Goal: Navigation & Orientation: Find specific page/section

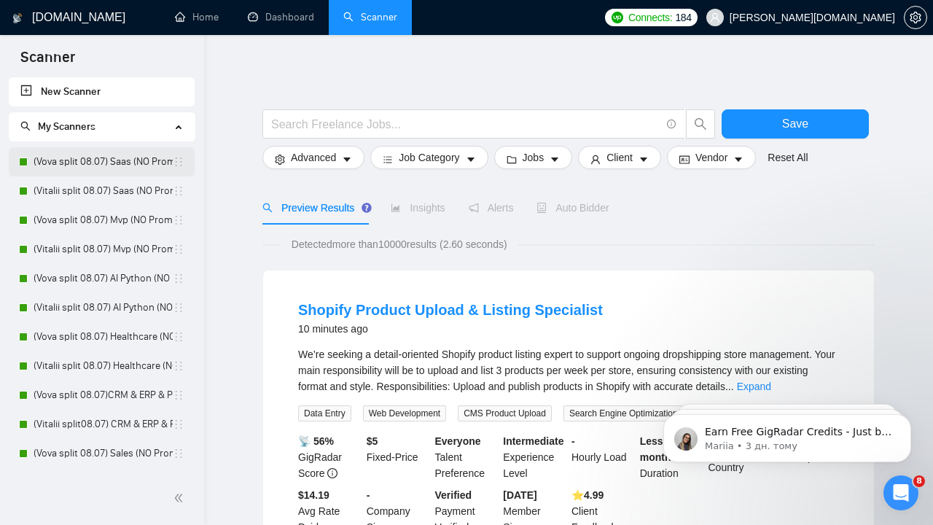
click at [104, 165] on link "(Vova split 08.07) Saas (NO Prompt 01.07)" at bounding box center [103, 161] width 139 height 29
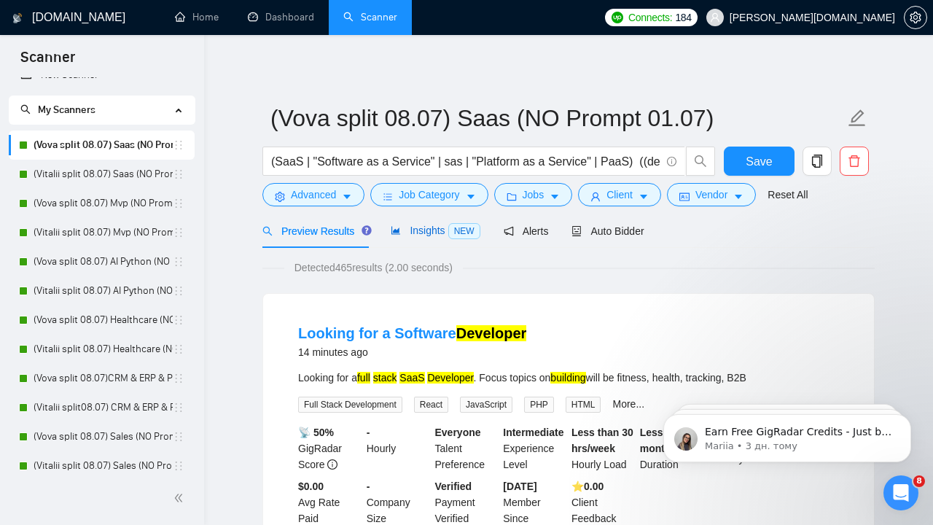
click at [428, 230] on span "Insights NEW" at bounding box center [435, 231] width 89 height 12
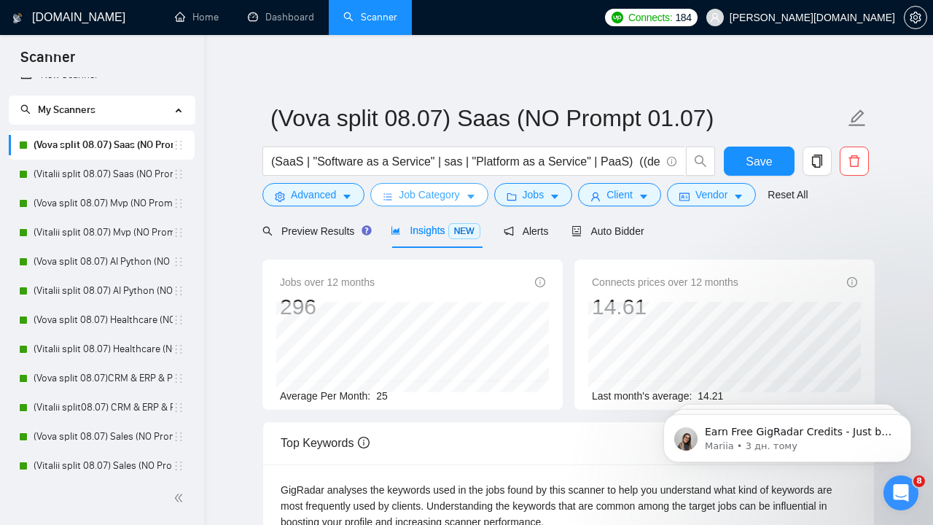
click at [476, 193] on icon "caret-down" at bounding box center [471, 197] width 10 height 10
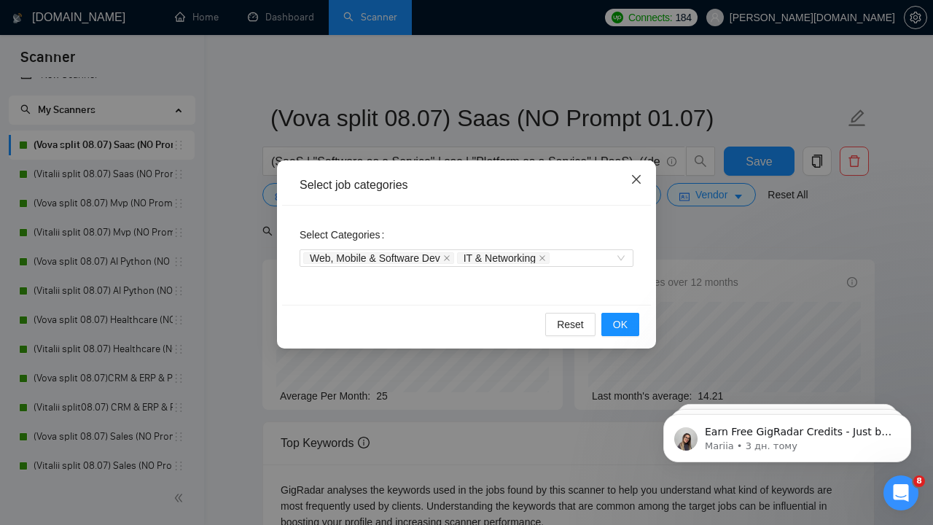
click at [637, 181] on icon "close" at bounding box center [636, 179] width 9 height 9
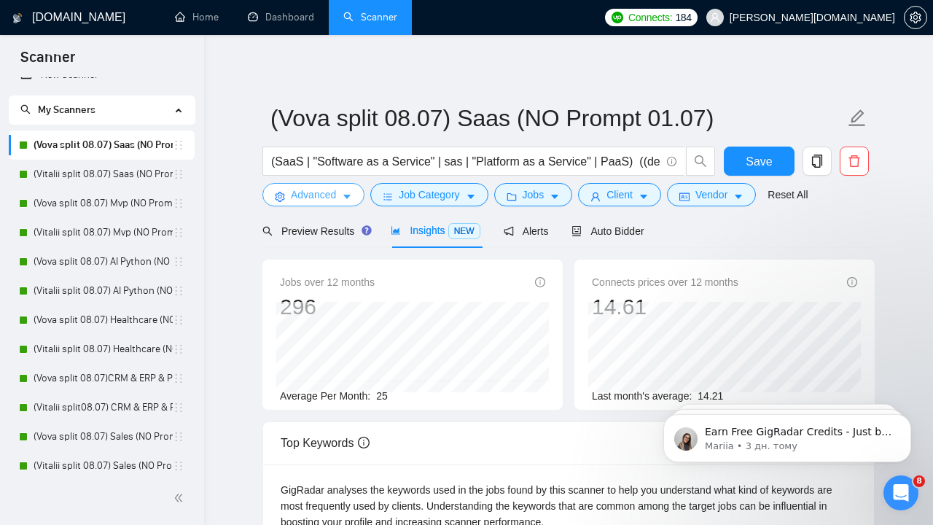
click at [348, 198] on icon "caret-down" at bounding box center [346, 197] width 7 height 4
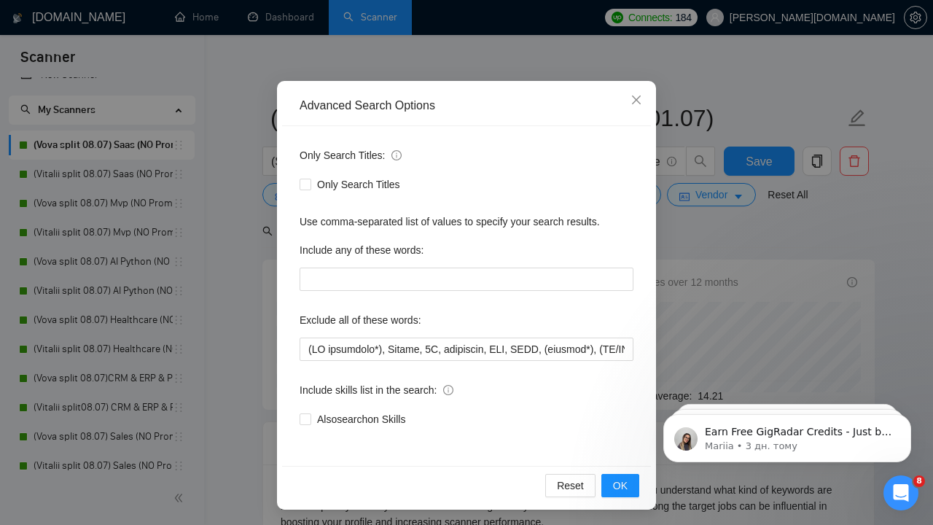
scroll to position [76, 0]
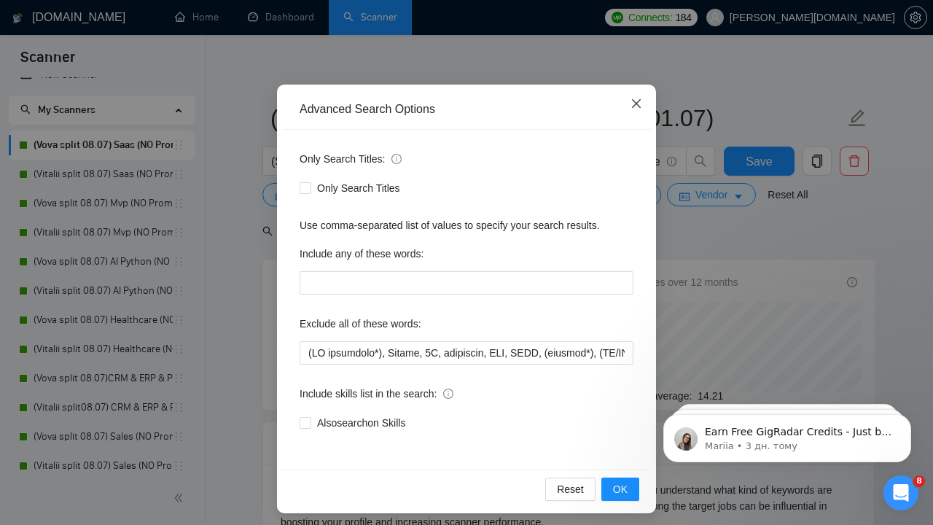
click at [635, 105] on icon "close" at bounding box center [636, 103] width 9 height 9
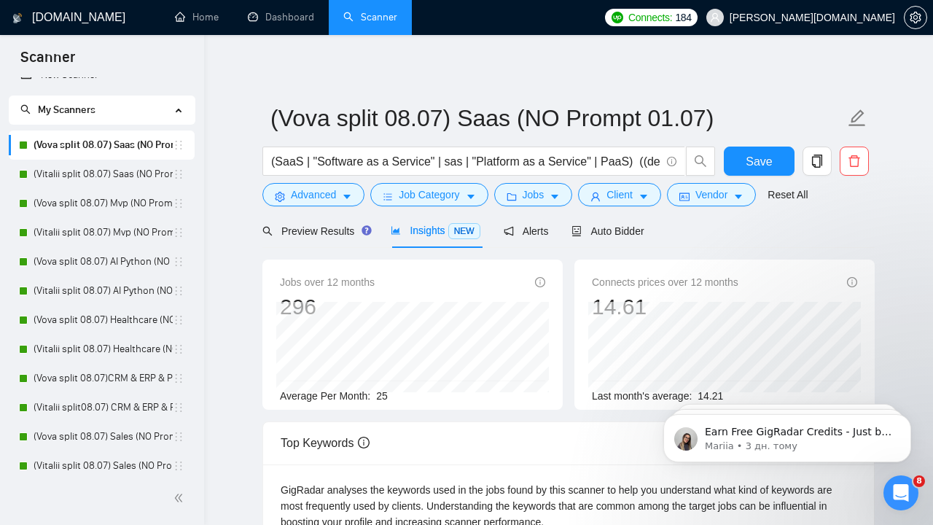
scroll to position [0, 0]
click at [649, 200] on icon "caret-down" at bounding box center [644, 197] width 10 height 10
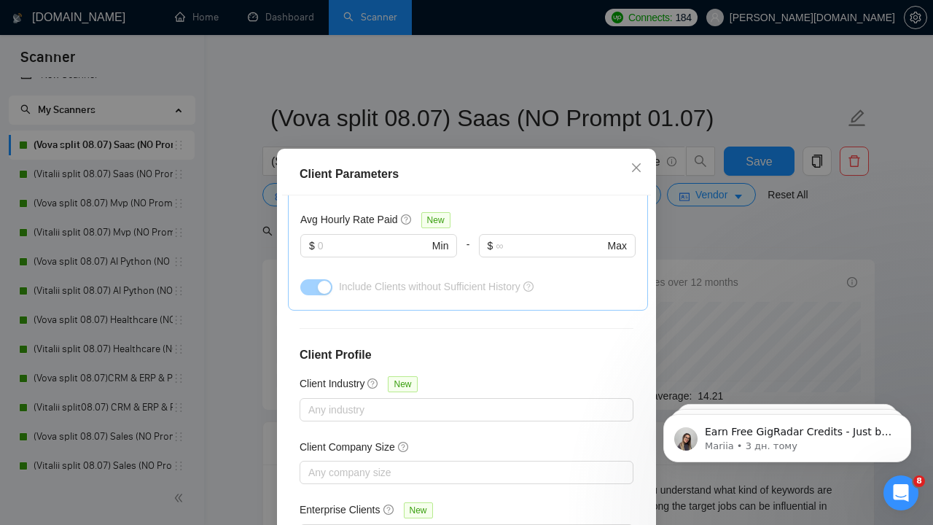
scroll to position [542, 0]
click at [639, 166] on icon "close" at bounding box center [637, 168] width 12 height 12
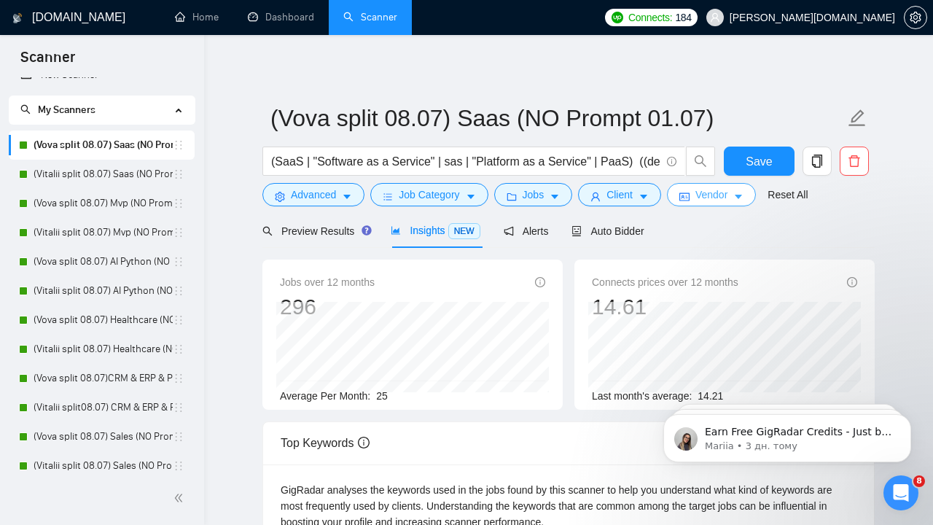
click at [744, 195] on icon "caret-down" at bounding box center [738, 197] width 10 height 10
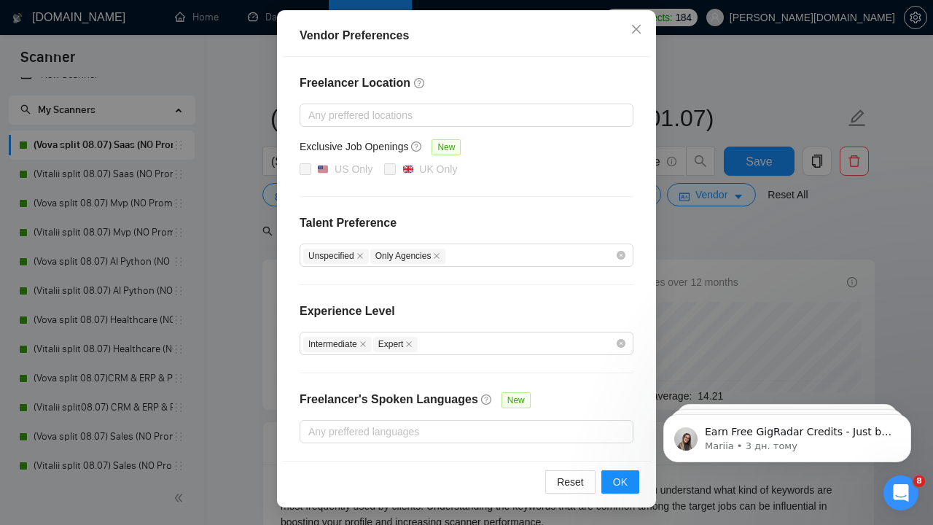
scroll to position [5, 0]
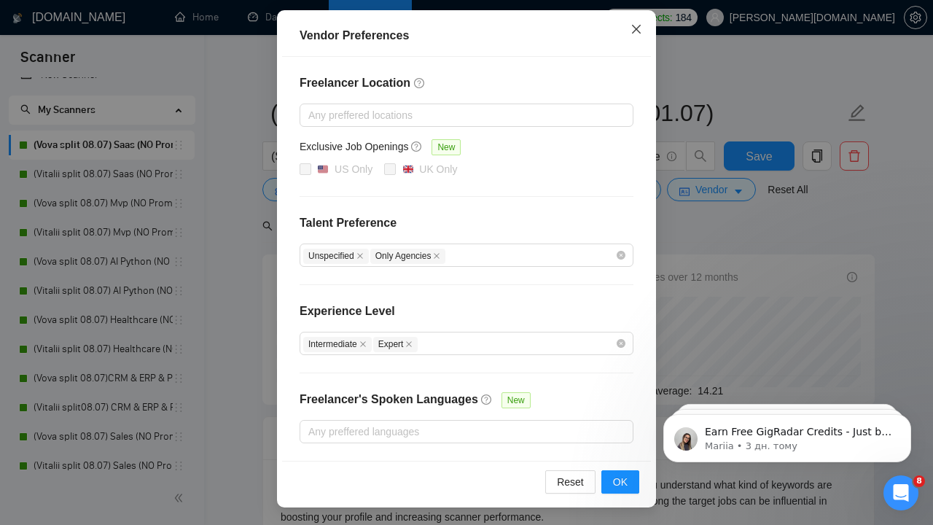
click at [639, 26] on icon "close" at bounding box center [636, 29] width 9 height 9
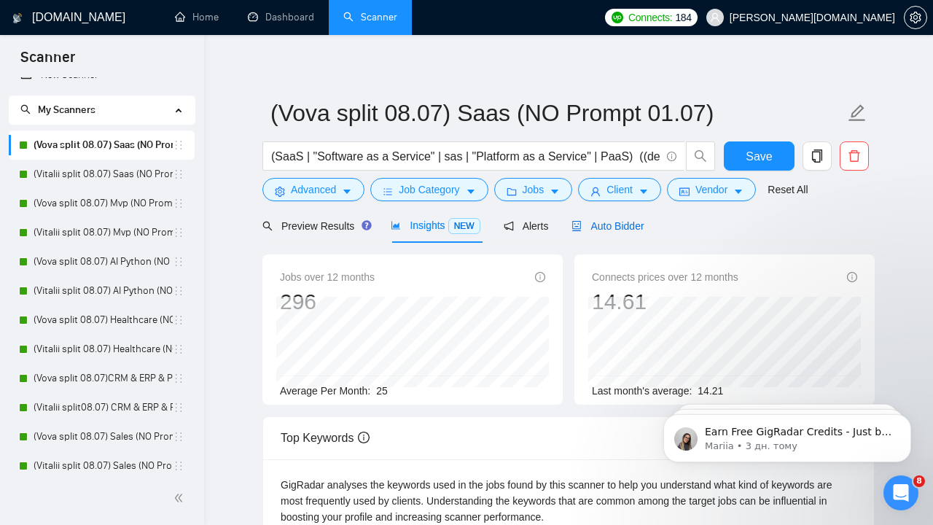
click at [609, 227] on span "Auto Bidder" at bounding box center [608, 226] width 72 height 12
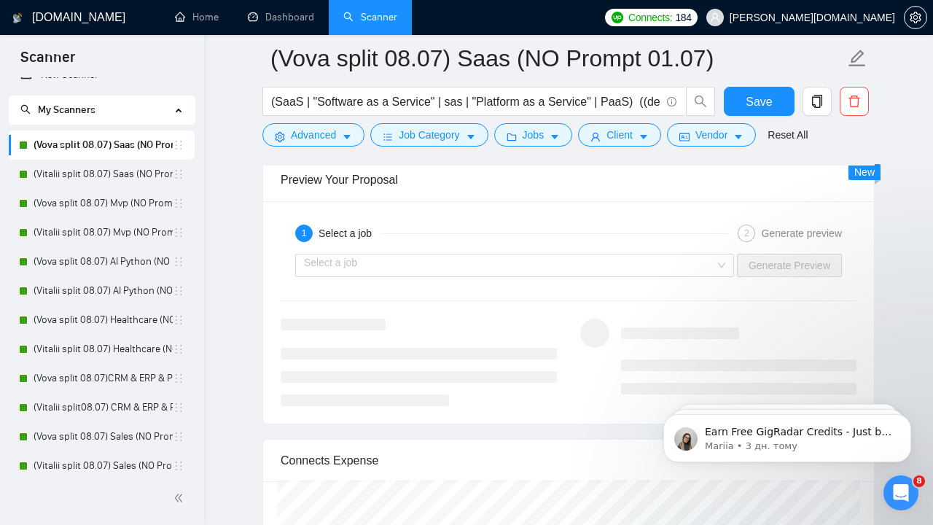
scroll to position [3017, 0]
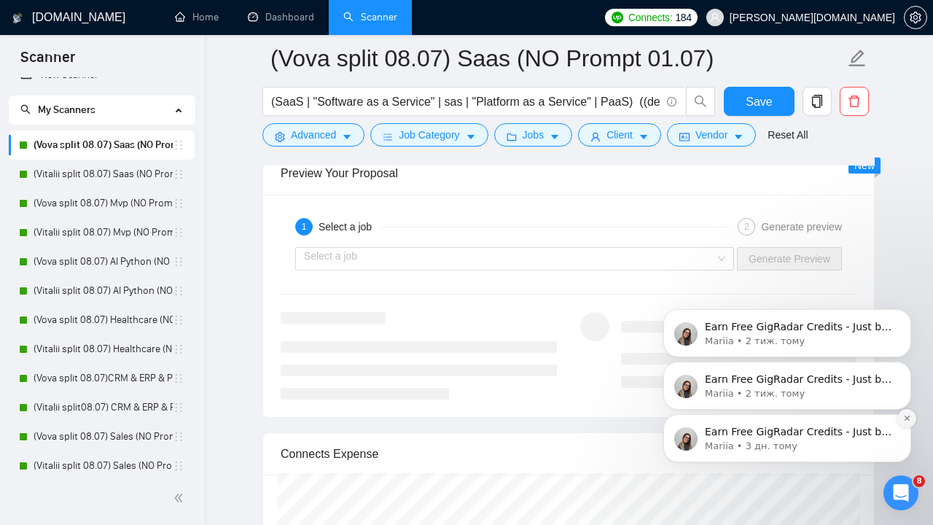
click at [908, 422] on icon "Dismiss notification" at bounding box center [907, 418] width 8 height 8
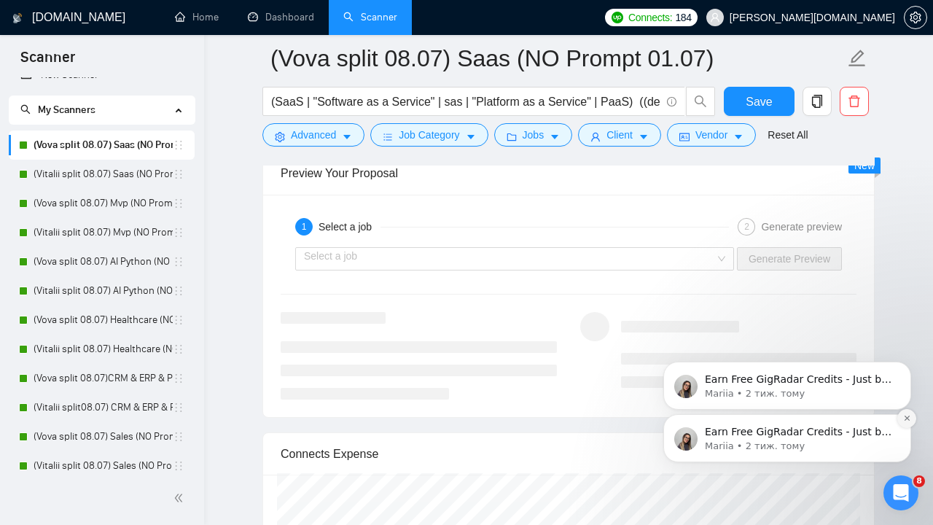
click at [902, 424] on button "Dismiss notification" at bounding box center [906, 418] width 19 height 19
click at [905, 424] on button "Dismiss notification" at bounding box center [906, 418] width 19 height 19
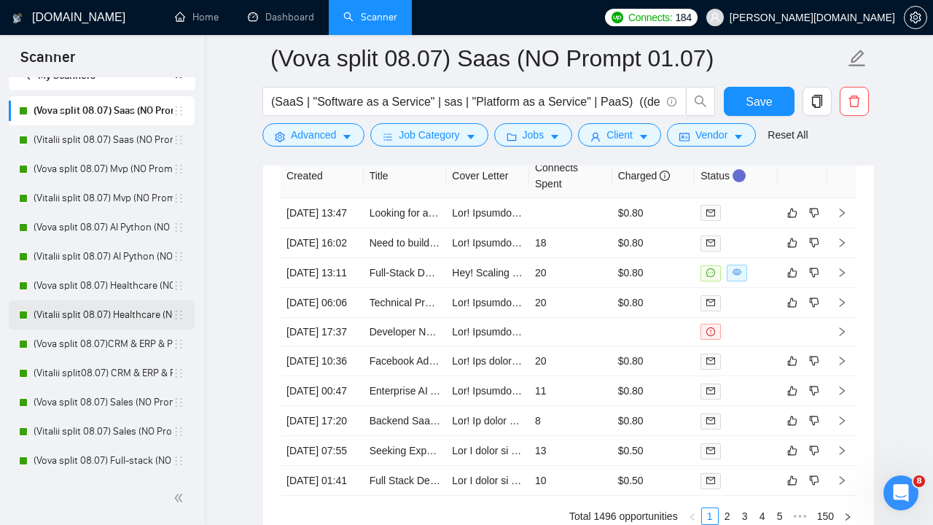
scroll to position [58, 0]
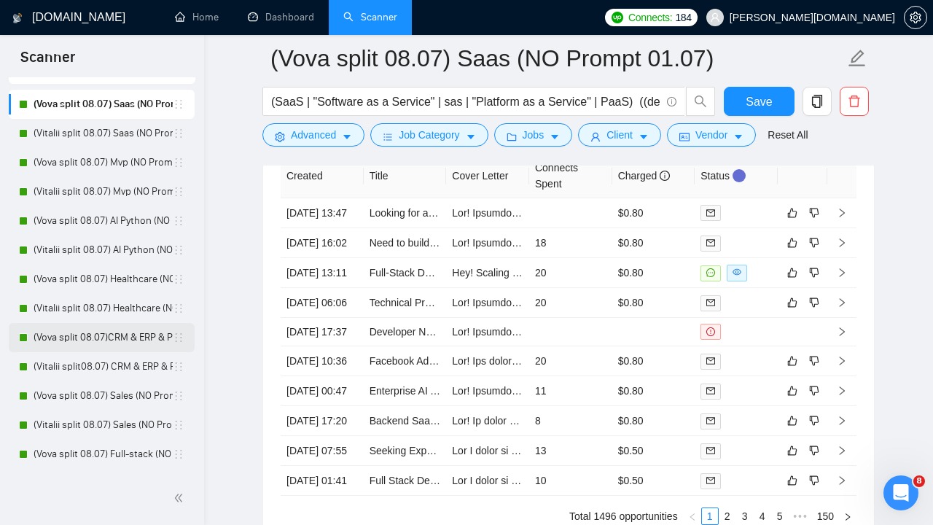
click at [153, 333] on link "(Vova split 08.07)CRM & ERP & PMS (NO Prompt 01.07)" at bounding box center [103, 337] width 139 height 29
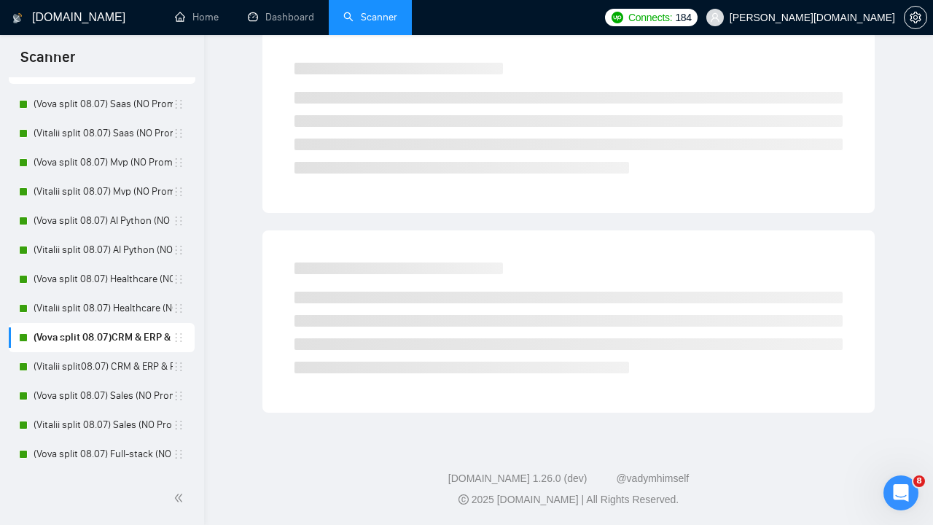
scroll to position [7, 0]
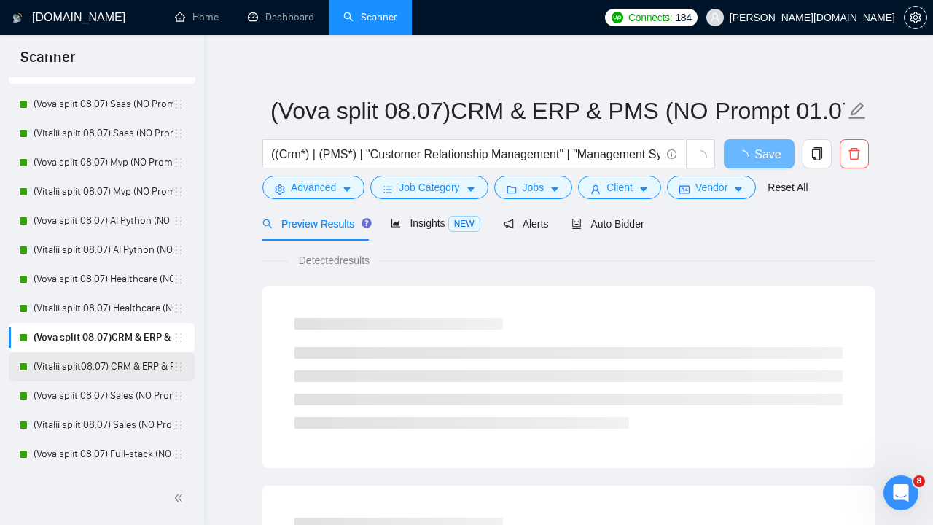
click at [142, 372] on link "(Vitalii split08.07) CRM & ERP & PMS (NO Prompt 01.07)" at bounding box center [103, 366] width 139 height 29
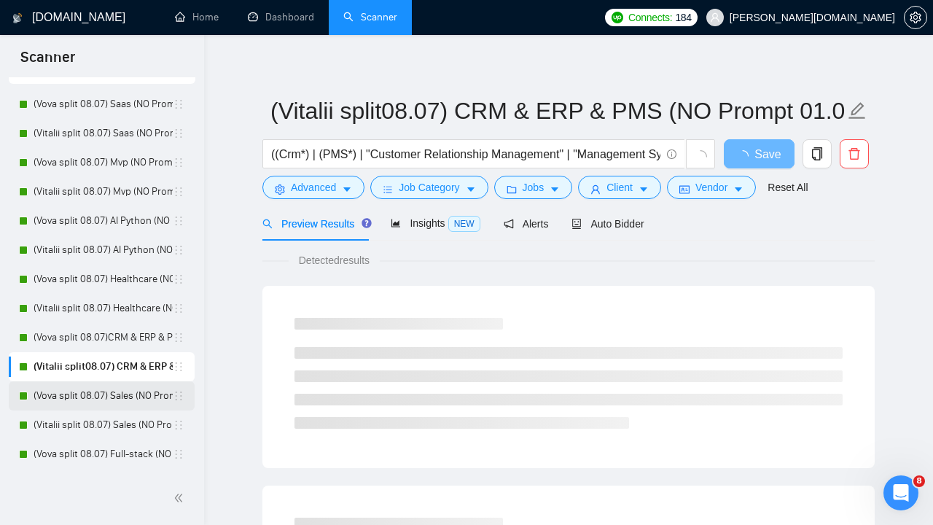
click at [137, 397] on link "(Vova split 08.07) Sales (NO Prompt 01.07)" at bounding box center [103, 395] width 139 height 29
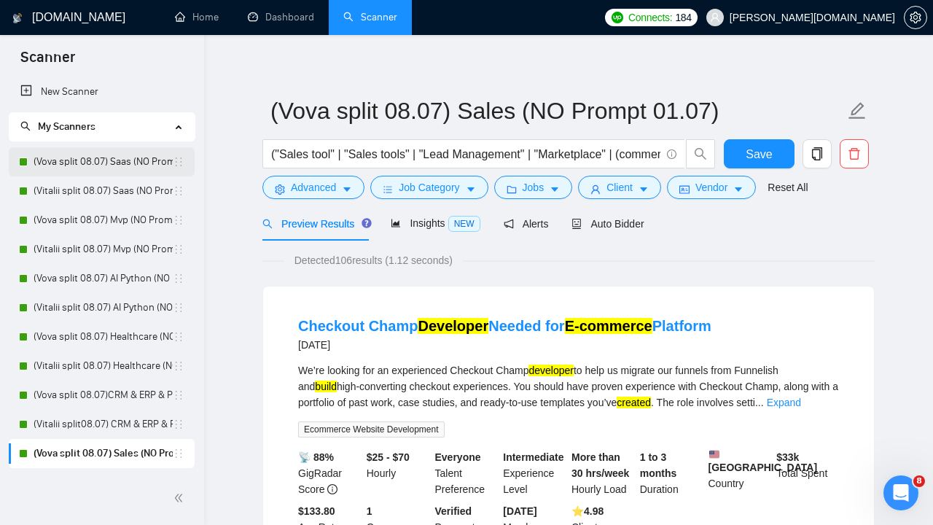
click at [136, 155] on link "(Vova split 08.07) Saas (NO Prompt 01.07)" at bounding box center [103, 161] width 139 height 29
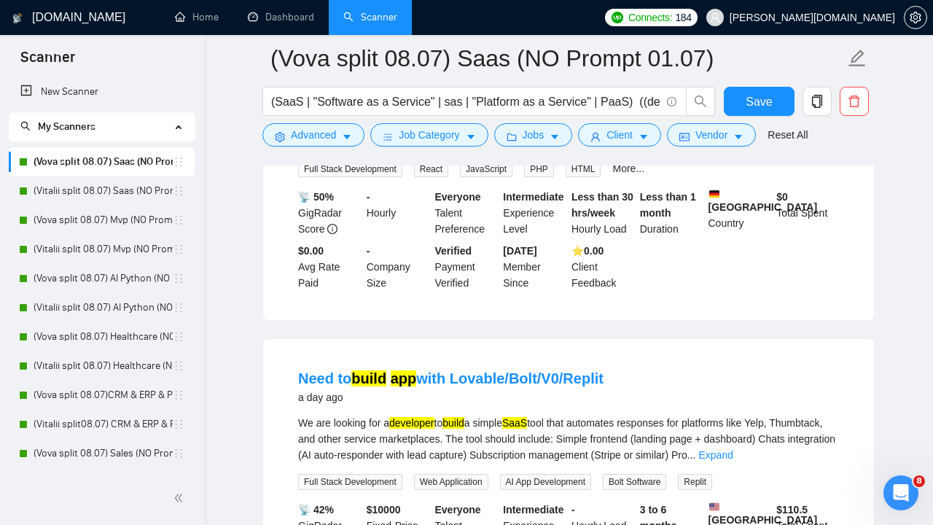
scroll to position [247, 0]
